Goal: Entertainment & Leisure: Consume media (video, audio)

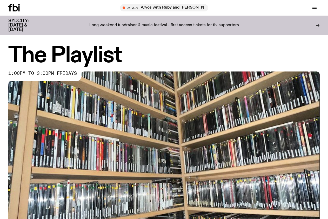
scroll to position [155, 0]
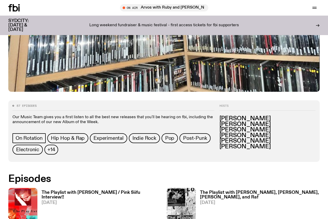
click at [69, 191] on h3 "The Playlist with [PERSON_NAME] / Pink Siifu Interview!!" at bounding box center [102, 195] width 120 height 9
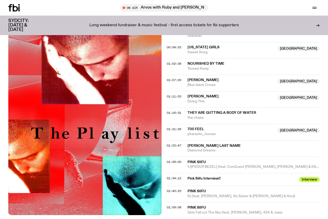
scroll to position [398, 0]
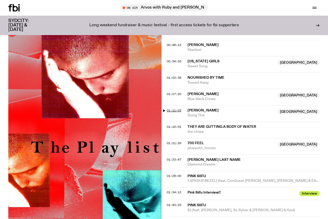
click at [169, 108] on span "01:11:03" at bounding box center [174, 110] width 15 height 4
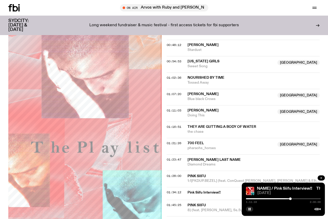
click at [322, 178] on icon "button" at bounding box center [321, 178] width 3 height 3
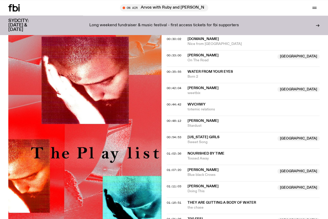
scroll to position [318, 0]
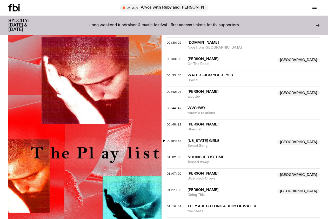
click at [173, 139] on span "00:54:53" at bounding box center [174, 141] width 15 height 4
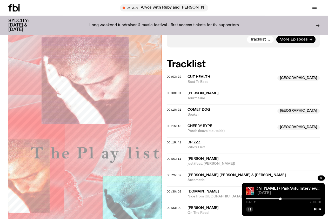
scroll to position [159, 0]
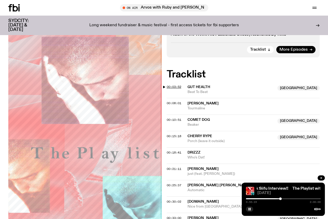
click at [177, 85] on span "00:03:52" at bounding box center [174, 87] width 15 height 4
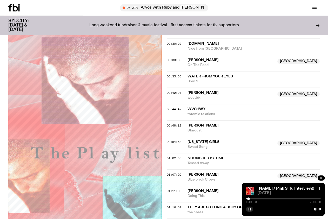
scroll to position [318, 0]
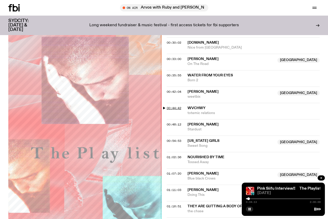
click at [176, 106] on span "00:44:42" at bounding box center [174, 108] width 15 height 4
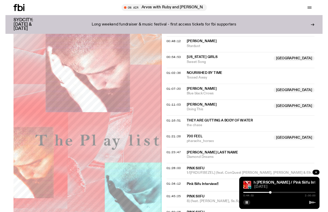
scroll to position [424, 0]
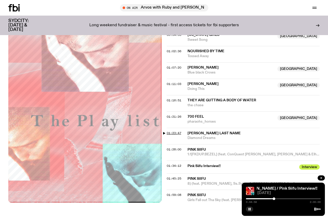
click at [180, 131] on span "01:23:47" at bounding box center [174, 133] width 15 height 4
click at [320, 178] on button "button" at bounding box center [321, 178] width 7 height 5
